Goal: Information Seeking & Learning: Learn about a topic

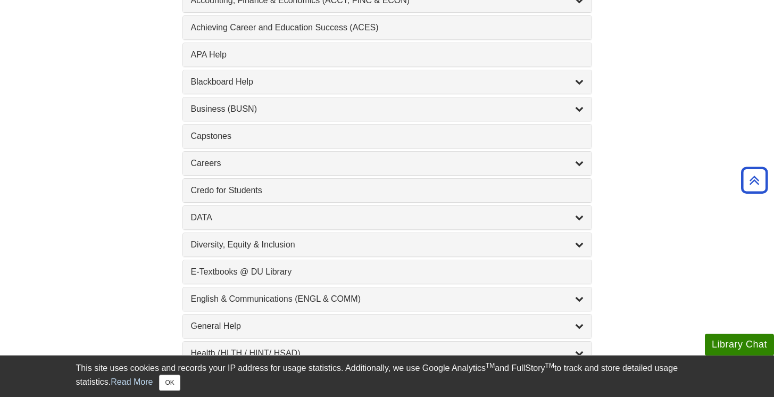
scroll to position [639, 0]
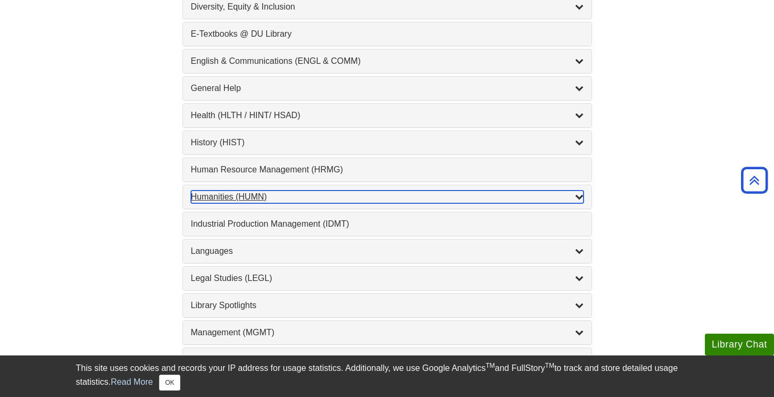
click at [235, 199] on div "Humanities (HUMN) , 2 guides" at bounding box center [387, 197] width 393 height 13
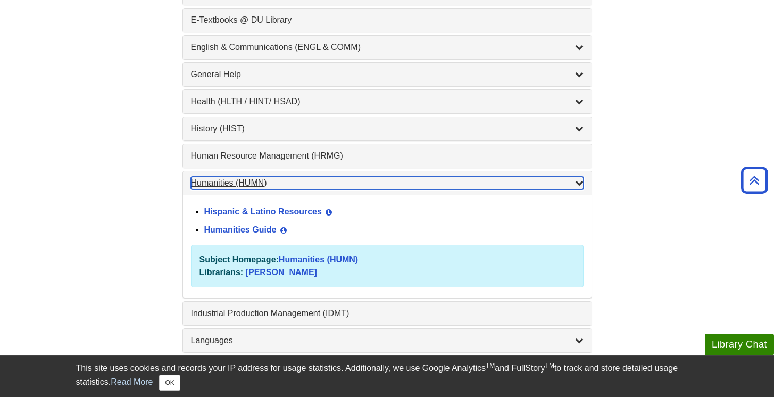
scroll to position [673, 0]
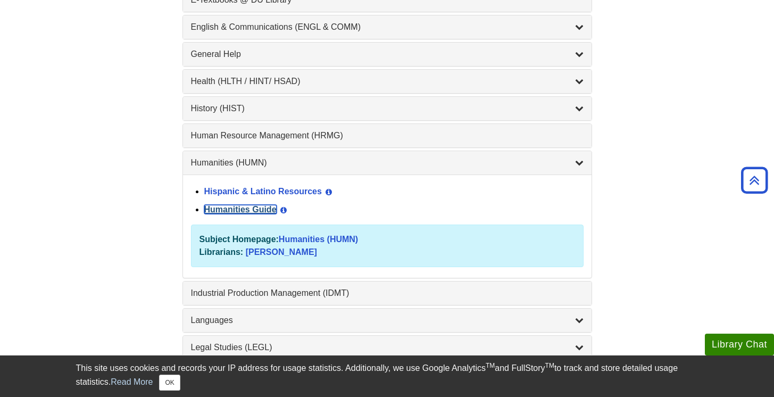
click at [255, 214] on link "Humanities Guide" at bounding box center [240, 209] width 72 height 9
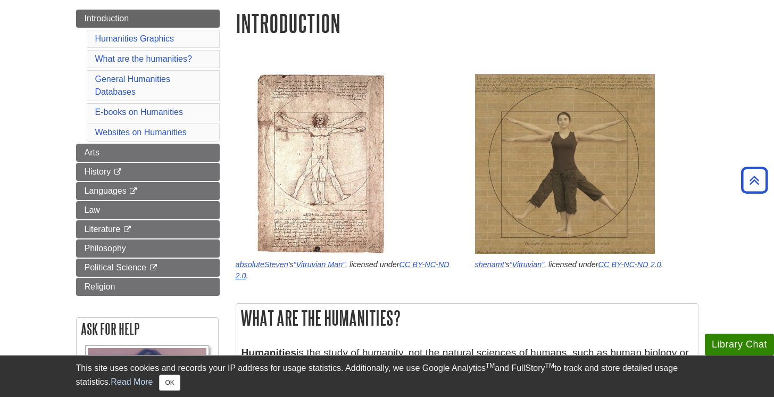
scroll to position [77, 0]
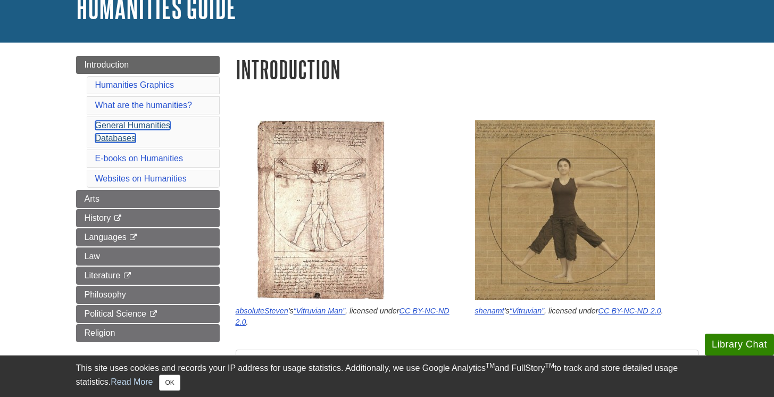
click at [116, 128] on link "General Humanities Databases" at bounding box center [132, 132] width 75 height 22
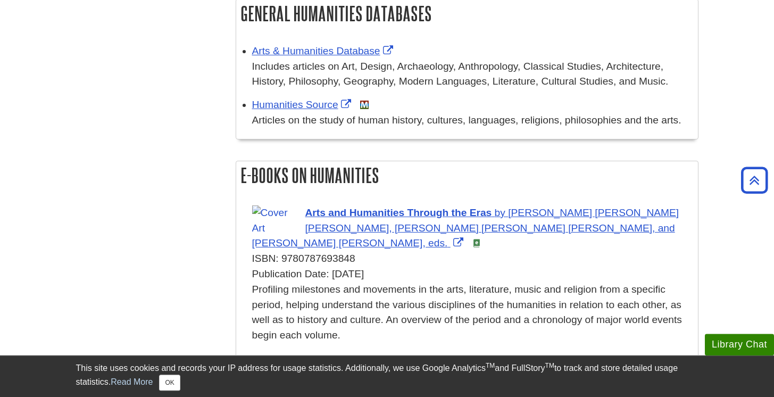
scroll to position [77, 0]
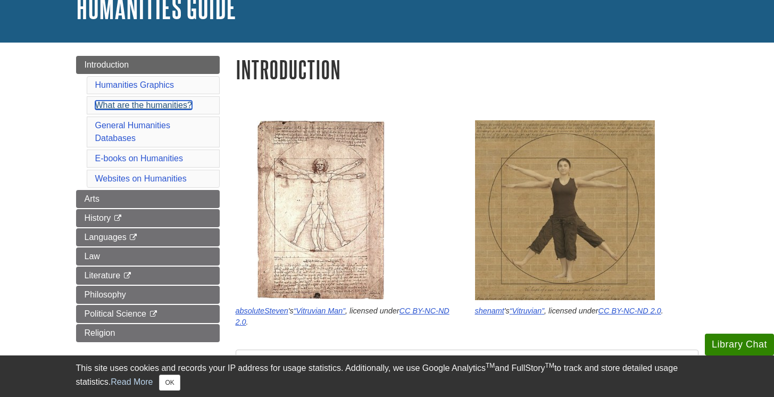
click at [142, 105] on link "What are the humanities?" at bounding box center [143, 105] width 97 height 9
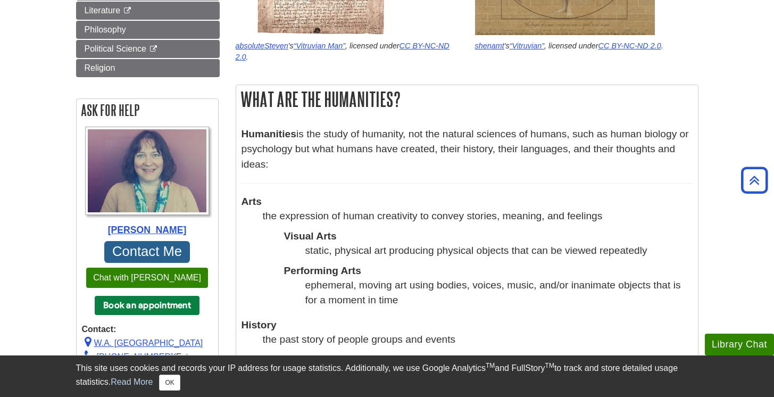
scroll to position [77, 0]
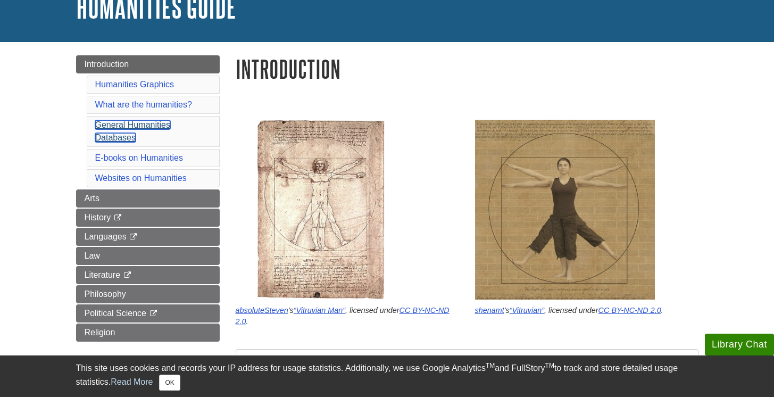
click at [119, 129] on link "General Humanities Databases" at bounding box center [132, 131] width 75 height 22
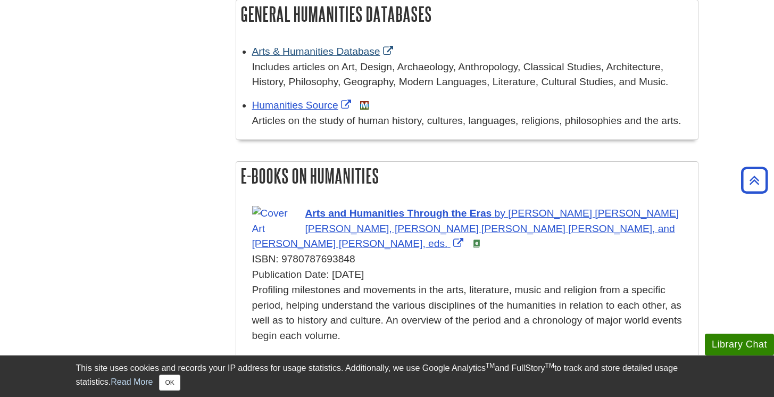
drag, startPoint x: 249, startPoint y: 41, endPoint x: 382, endPoint y: 55, distance: 134.3
click at [382, 55] on div "Arts & Humanities Database Includes articles on Art, Design, Archaeology, Anthr…" at bounding box center [467, 87] width 462 height 103
copy link "Arts & Humanities Database"
drag, startPoint x: 253, startPoint y: 103, endPoint x: 337, endPoint y: 110, distance: 84.4
click at [337, 110] on ul "Humanities Source This link opens in a new window Articles on the study of huma…" at bounding box center [467, 112] width 451 height 34
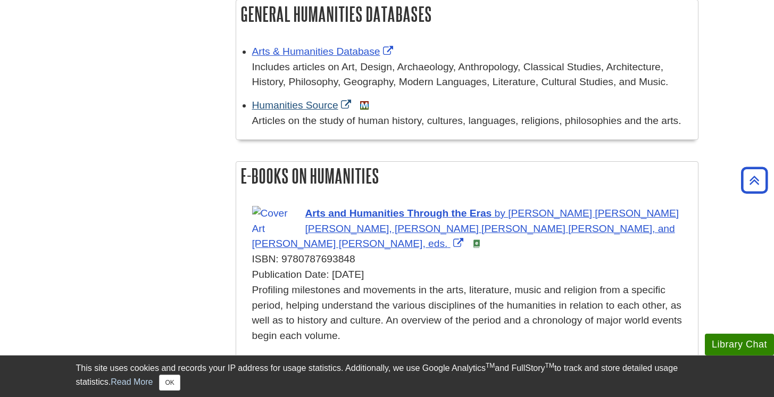
copy link "Humanities Source"
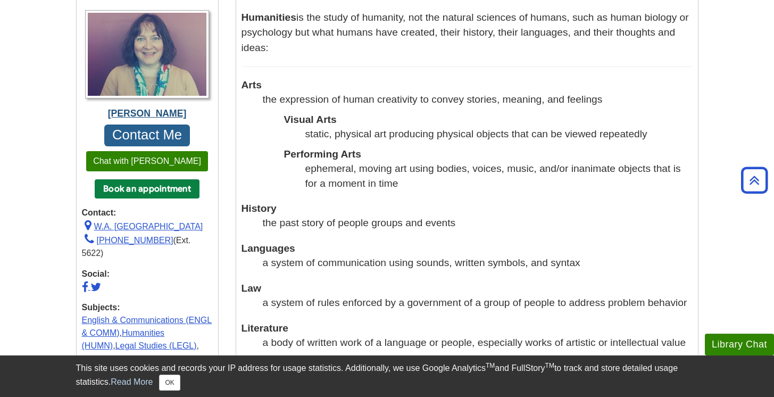
scroll to position [414, 0]
